Goal: Find specific page/section: Find specific page/section

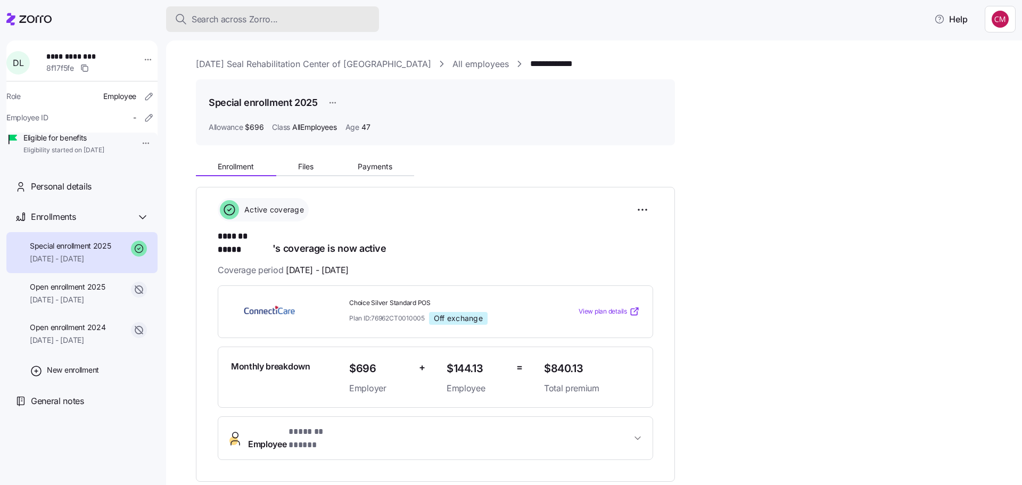
click at [252, 18] on span "Search across Zorro..." at bounding box center [235, 19] width 86 height 13
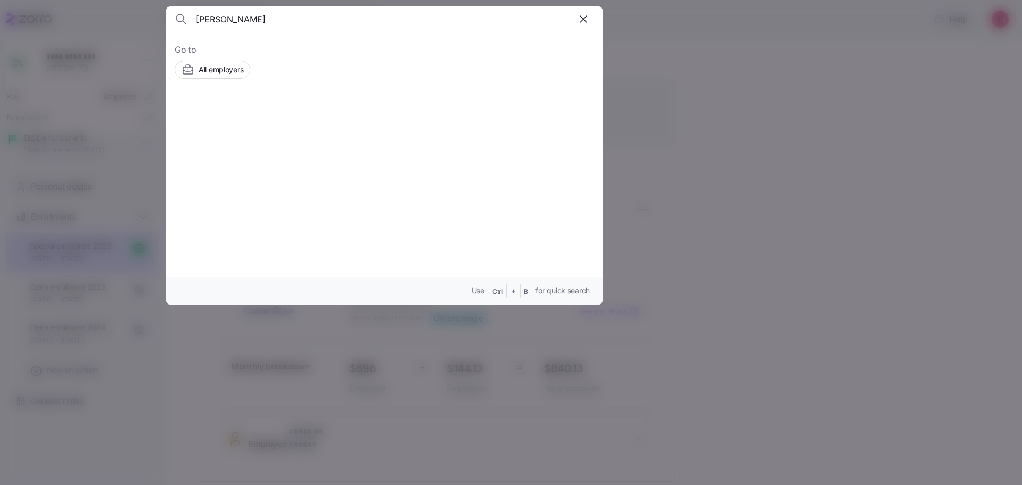
type input "miranda young"
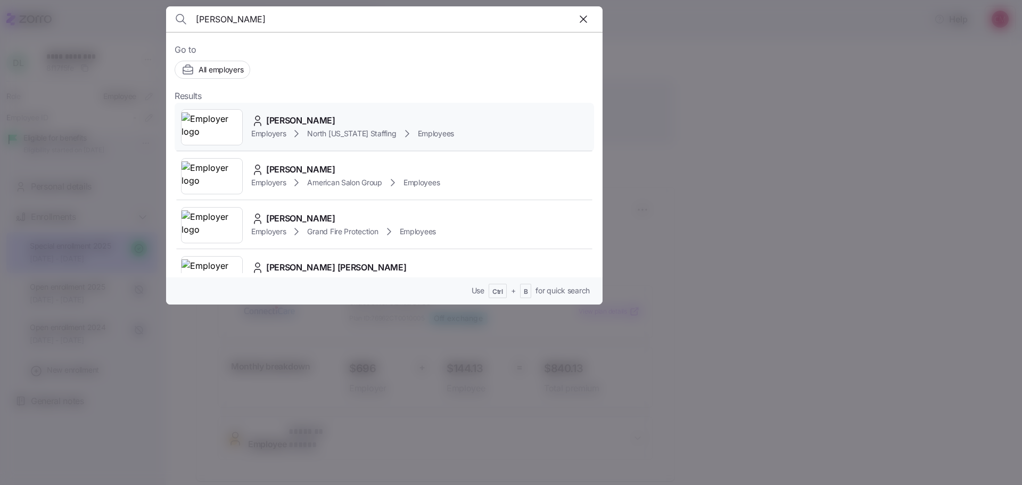
click at [215, 131] on img at bounding box center [211, 127] width 61 height 30
